Goal: Book appointment/travel/reservation

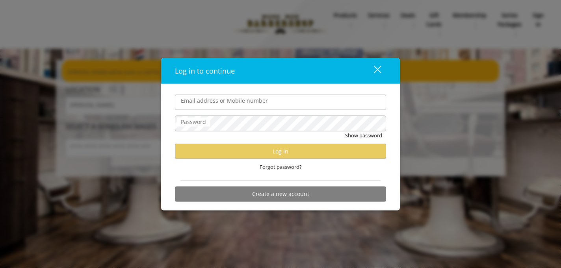
click at [258, 103] on input "Email address or Mobile number" at bounding box center [280, 103] width 211 height 16
type input "**********"
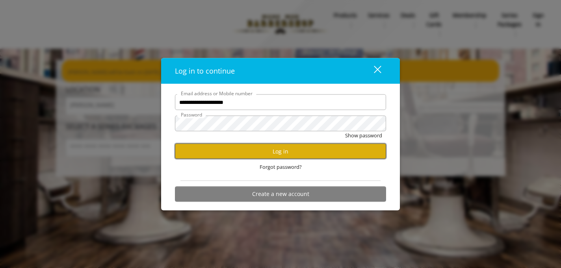
click at [234, 147] on button "Log in" at bounding box center [280, 151] width 211 height 15
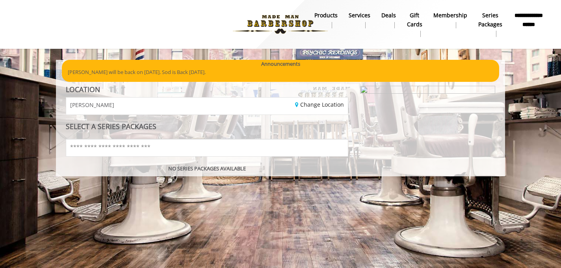
click at [530, 17] on b "**********" at bounding box center [528, 20] width 31 height 18
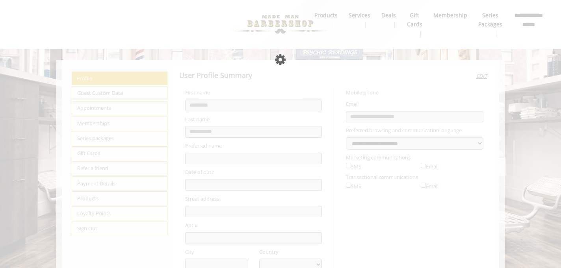
select select "***"
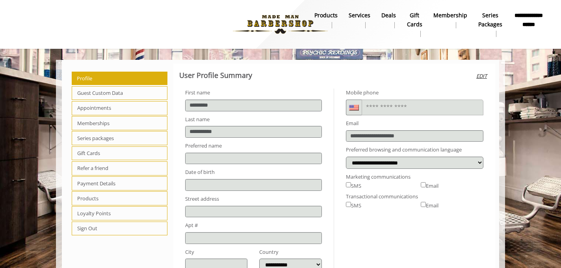
click at [147, 104] on span "Appointments" at bounding box center [120, 108] width 96 height 14
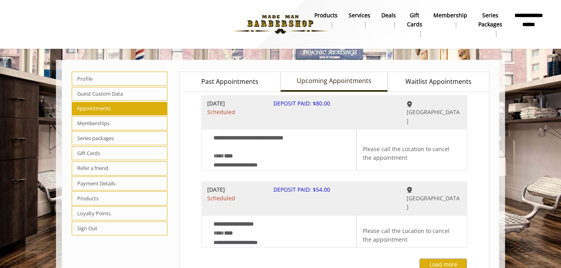
scroll to position [3, 0]
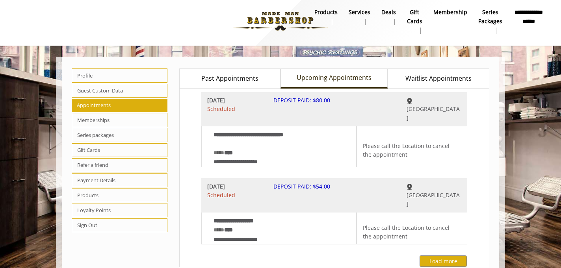
click at [358, 12] on b "Services" at bounding box center [359, 12] width 22 height 9
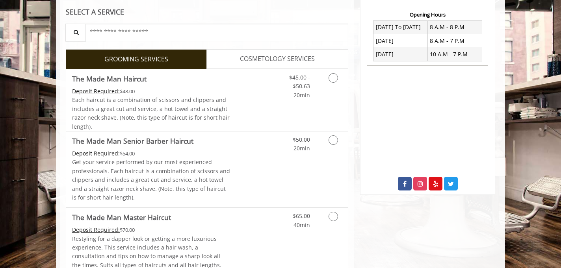
scroll to position [297, 0]
click at [284, 98] on link "$45.00 - $50.63 20min" at bounding box center [293, 84] width 33 height 30
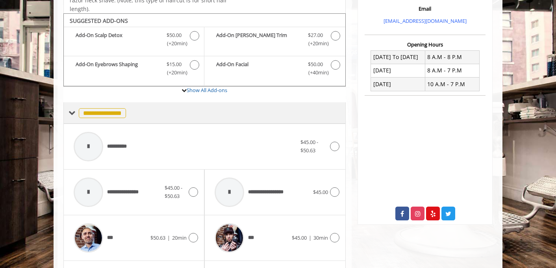
scroll to position [247, 0]
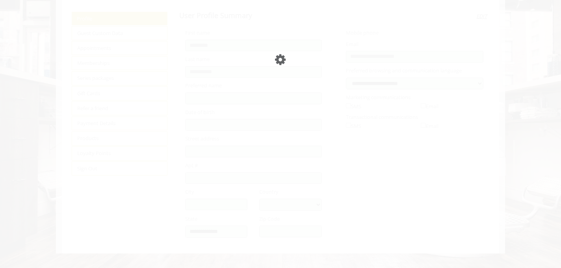
select select "***"
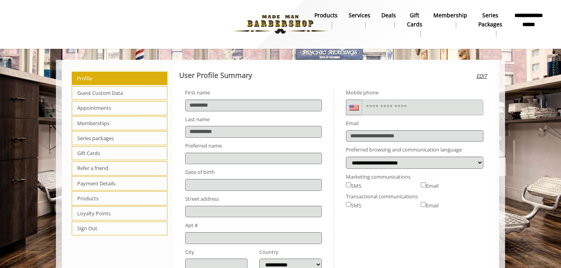
scroll to position [13, 0]
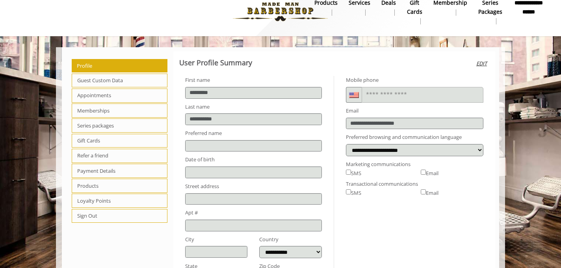
click at [363, 13] on link "Services" at bounding box center [359, 7] width 33 height 20
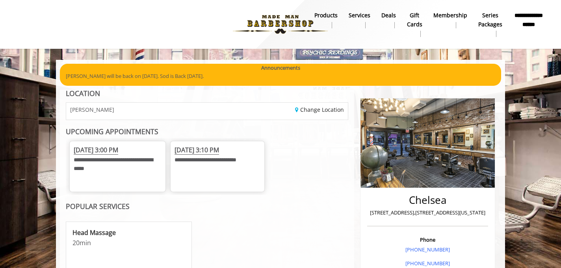
click at [80, 108] on span "CHELSEA" at bounding box center [92, 110] width 44 height 6
click at [100, 111] on div "CHELSEA" at bounding box center [133, 111] width 146 height 17
click at [319, 110] on link "Change Location" at bounding box center [319, 109] width 49 height 7
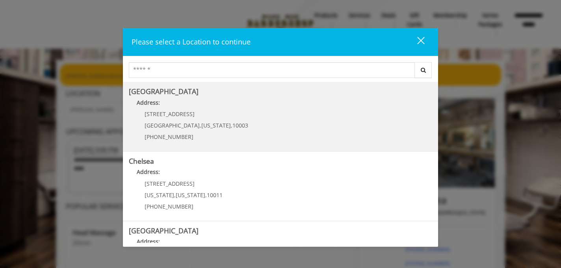
click at [204, 132] on div "60 E 8th St Manhattan , New York , 10003 (212) 598-1840" at bounding box center [190, 128] width 123 height 34
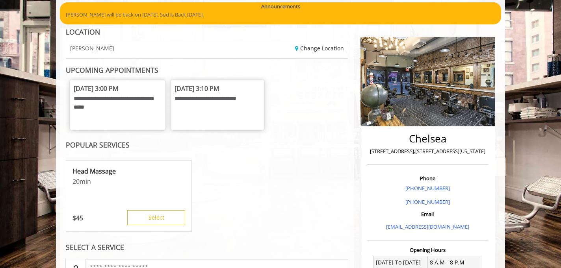
scroll to position [81, 0]
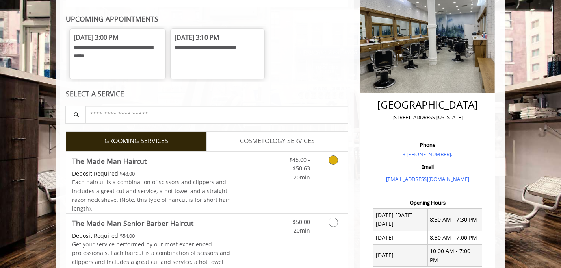
click at [346, 167] on div "Grooming services" at bounding box center [332, 167] width 32 height 30
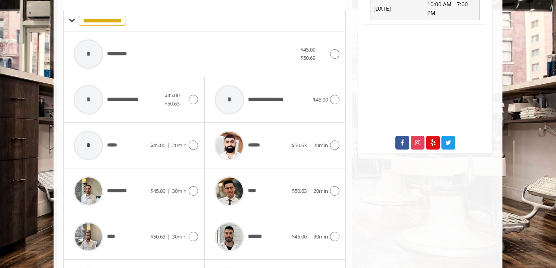
scroll to position [361, 0]
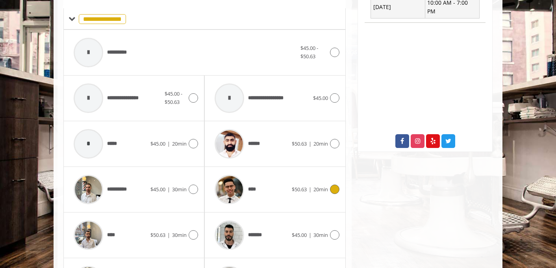
click at [278, 188] on div "****" at bounding box center [251, 189] width 81 height 37
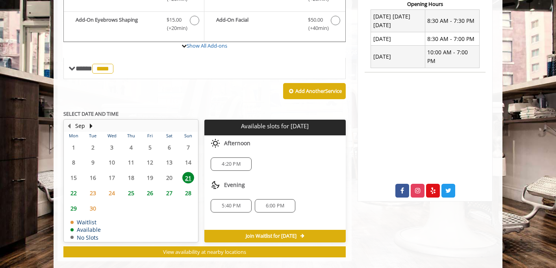
scroll to position [310, 0]
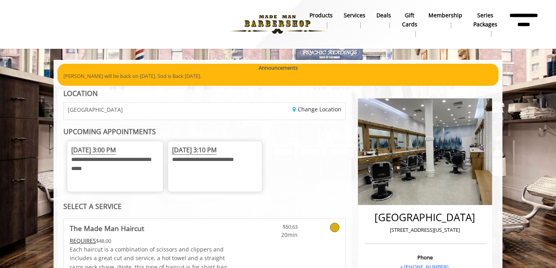
scroll to position [46, 0]
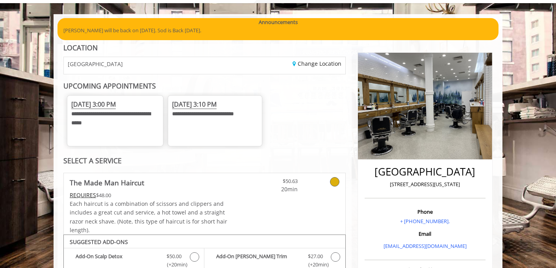
click at [113, 104] on span "[DATE] 3:00 PM" at bounding box center [93, 104] width 44 height 9
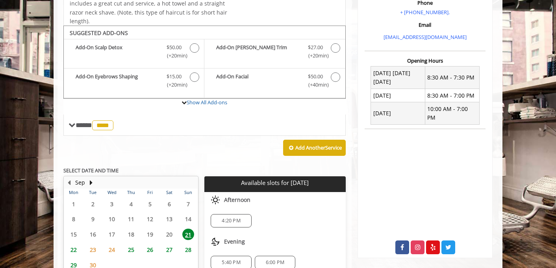
scroll to position [280, 0]
